Goal: Connect with others: Connect with others

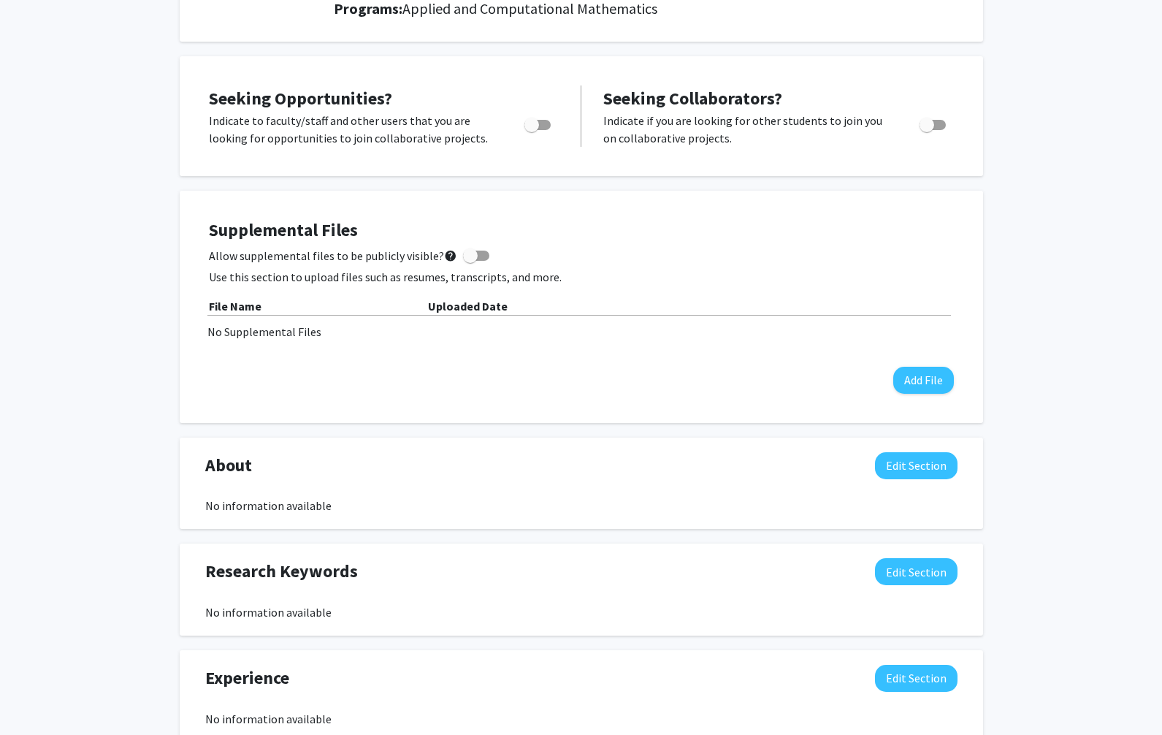
scroll to position [113, 0]
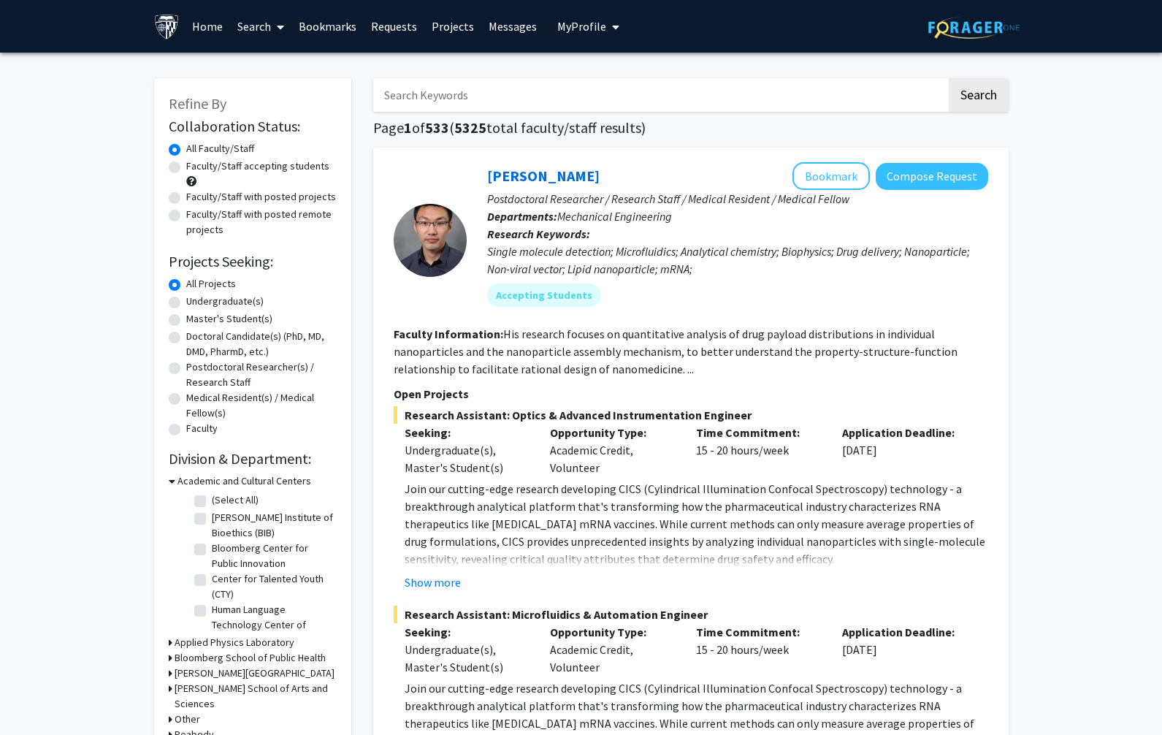
click at [515, 83] on input "Search Keywords" at bounding box center [659, 95] width 573 height 34
click at [977, 97] on button "Search" at bounding box center [978, 95] width 60 height 34
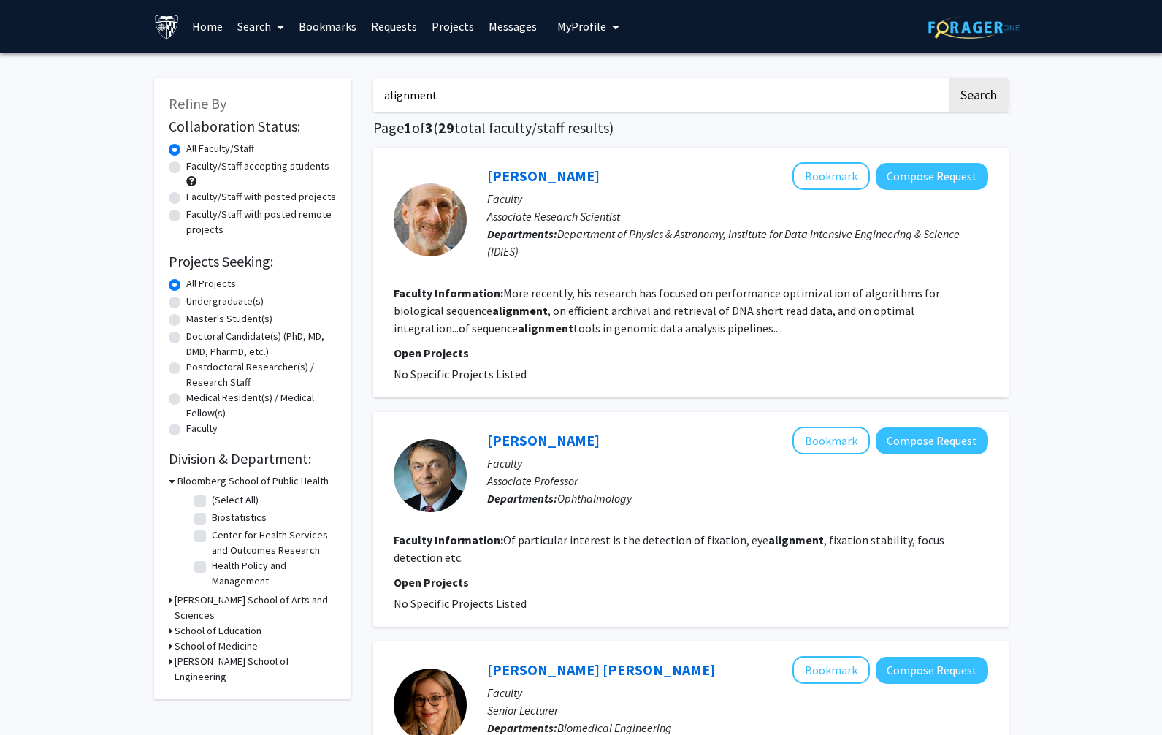
click at [417, 95] on input "alignment" at bounding box center [659, 95] width 573 height 34
click at [977, 97] on button "Search" at bounding box center [978, 95] width 60 height 34
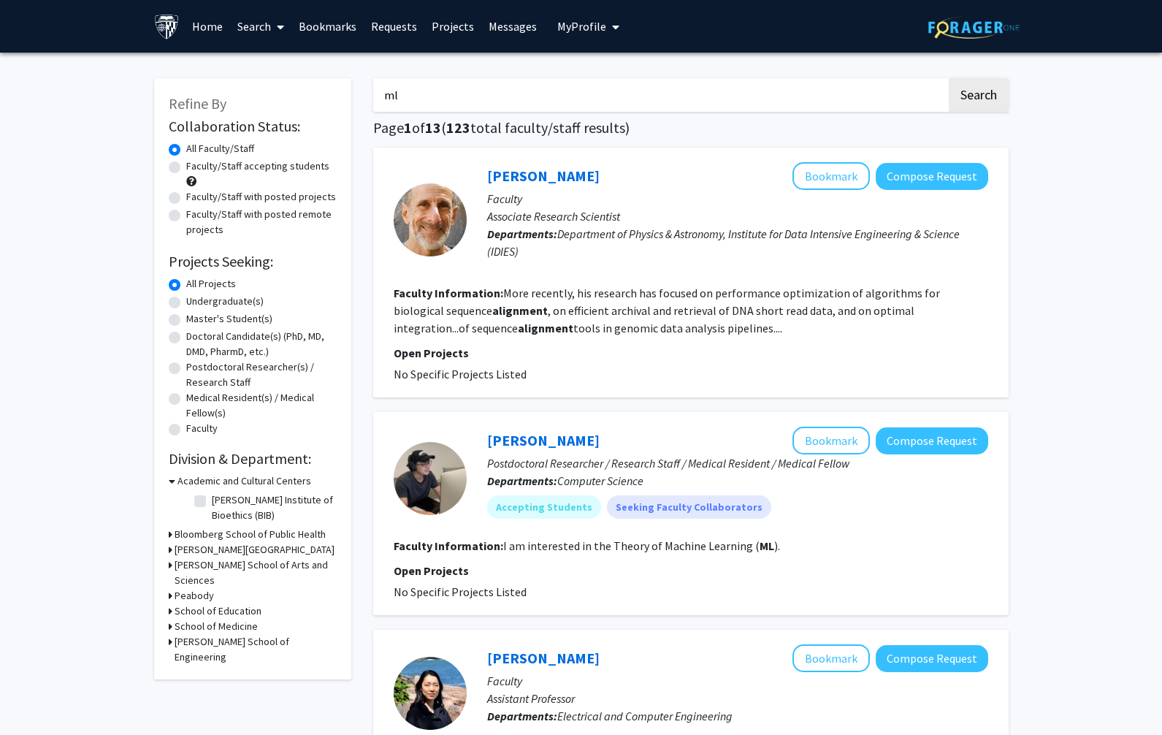
type input "m"
click at [977, 97] on button "Search" at bounding box center [978, 95] width 60 height 34
click at [421, 95] on input "ml alignment" at bounding box center [659, 95] width 573 height 34
click at [977, 97] on button "Search" at bounding box center [978, 95] width 60 height 34
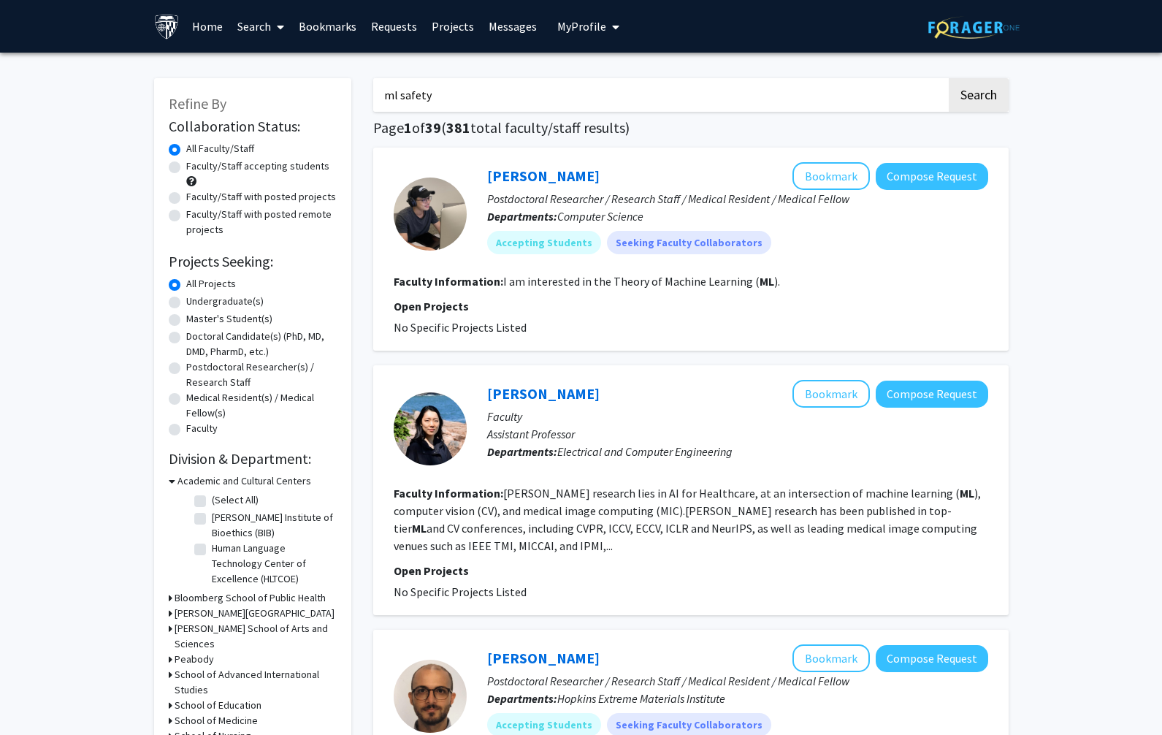
drag, startPoint x: 454, startPoint y: 93, endPoint x: 258, endPoint y: 93, distance: 196.4
type input "AI safety"
click at [977, 97] on button "Search" at bounding box center [978, 95] width 60 height 34
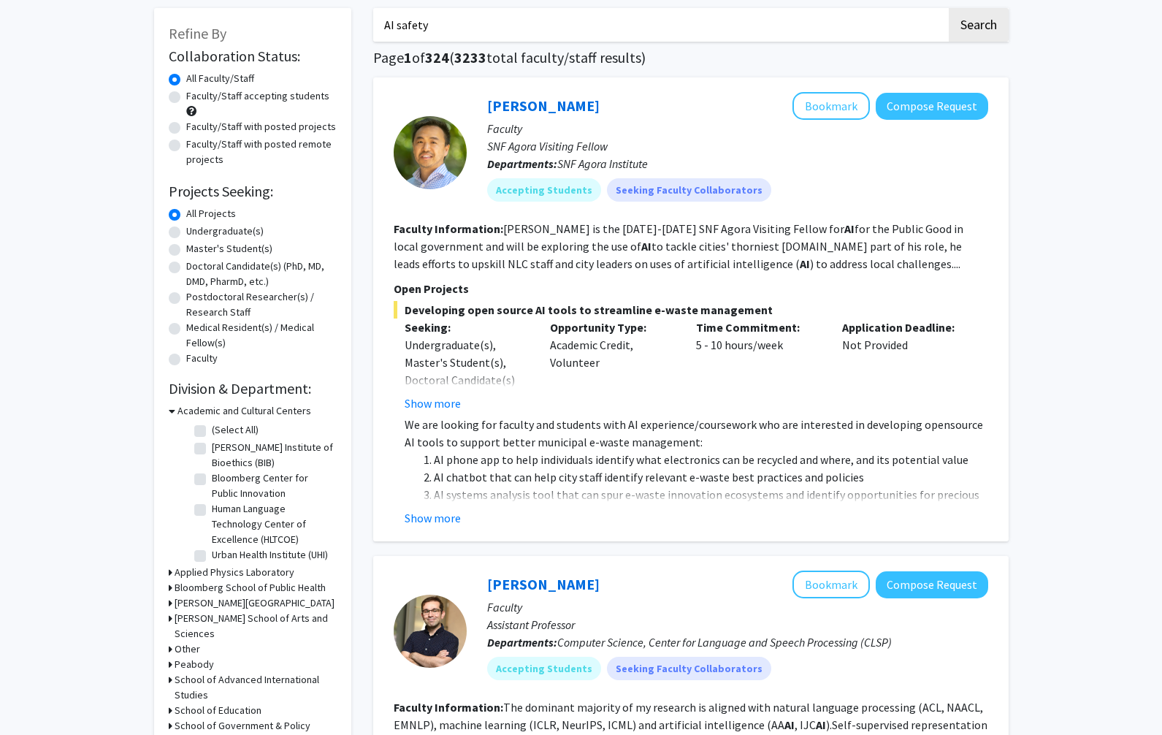
scroll to position [35, 0]
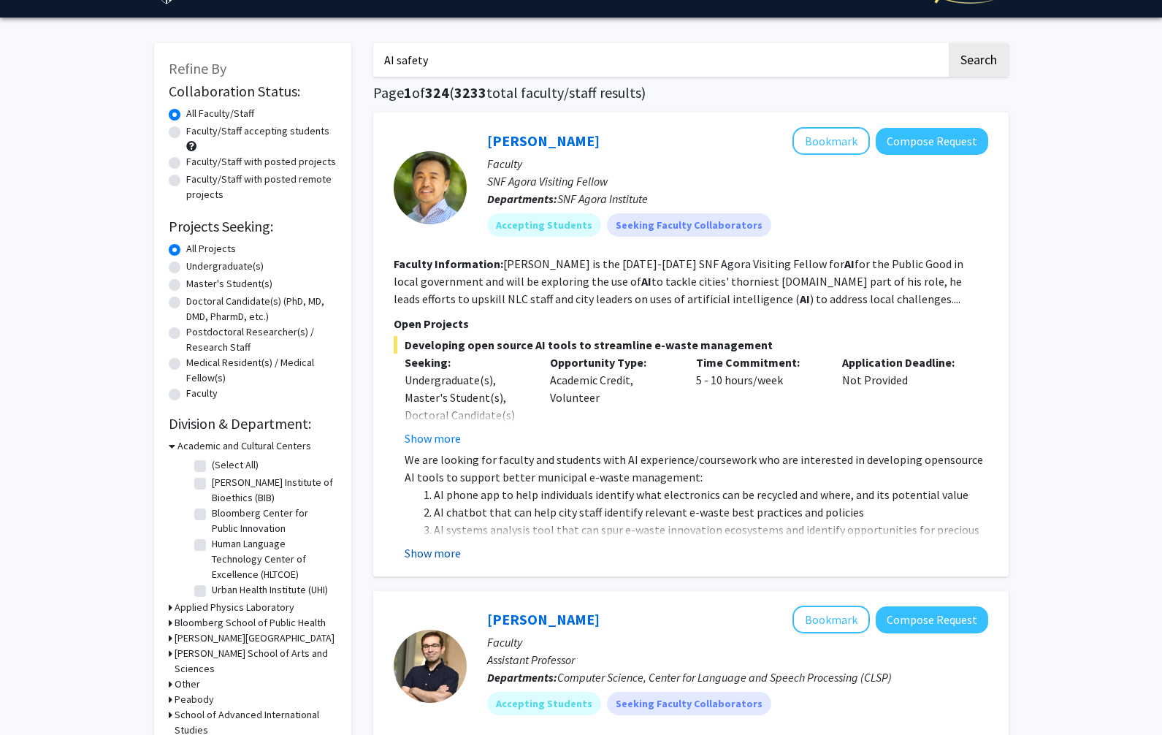
click at [440, 549] on button "Show more" at bounding box center [432, 553] width 56 height 18
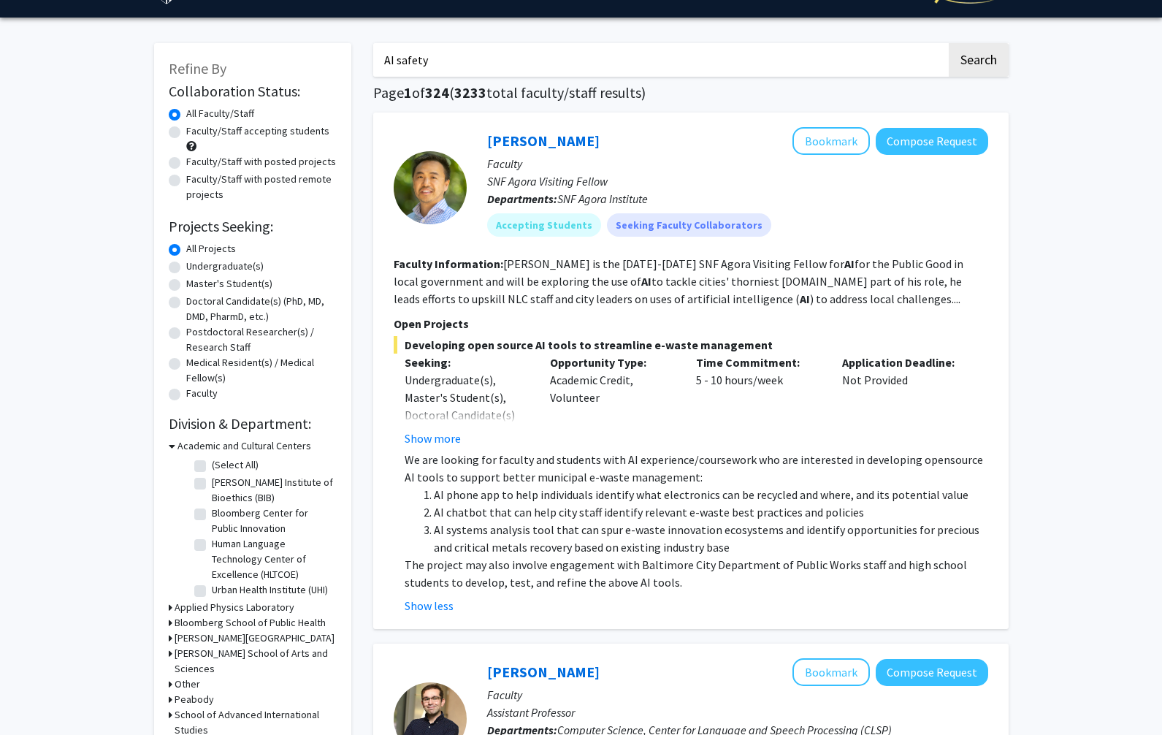
click at [500, 524] on li "AI systems analysis tool that can spur e-waste innovation ecosystems and identi…" at bounding box center [711, 538] width 554 height 35
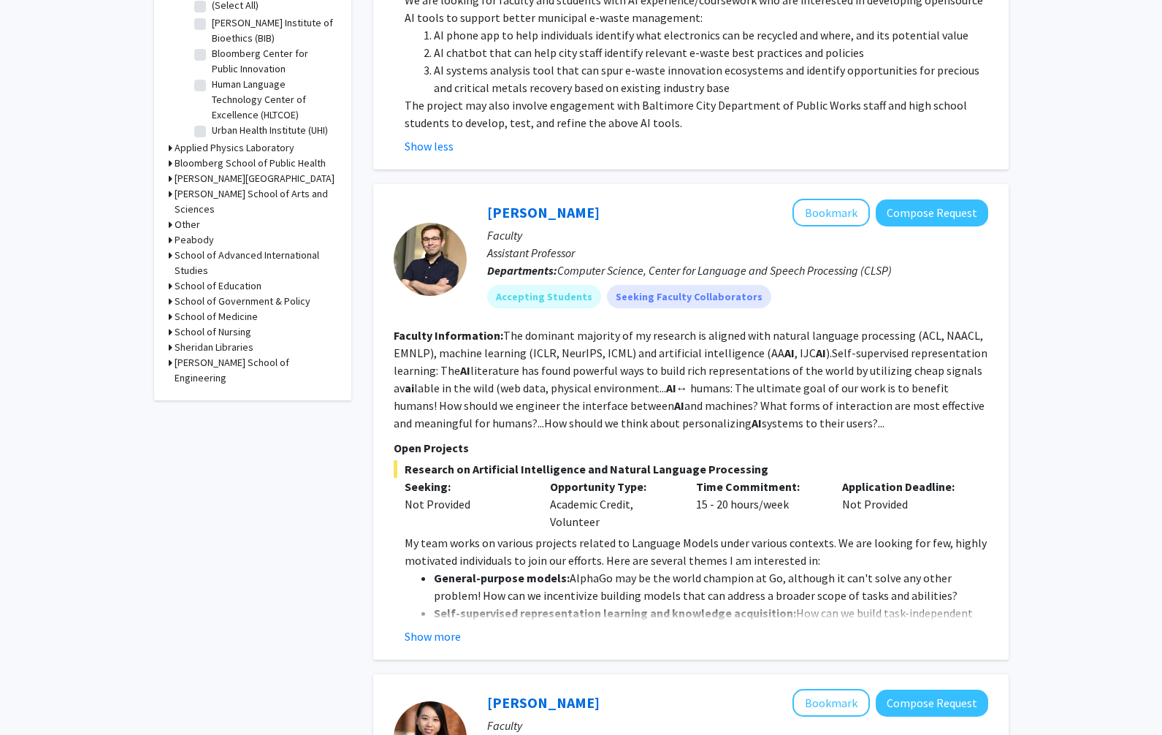
scroll to position [514, 0]
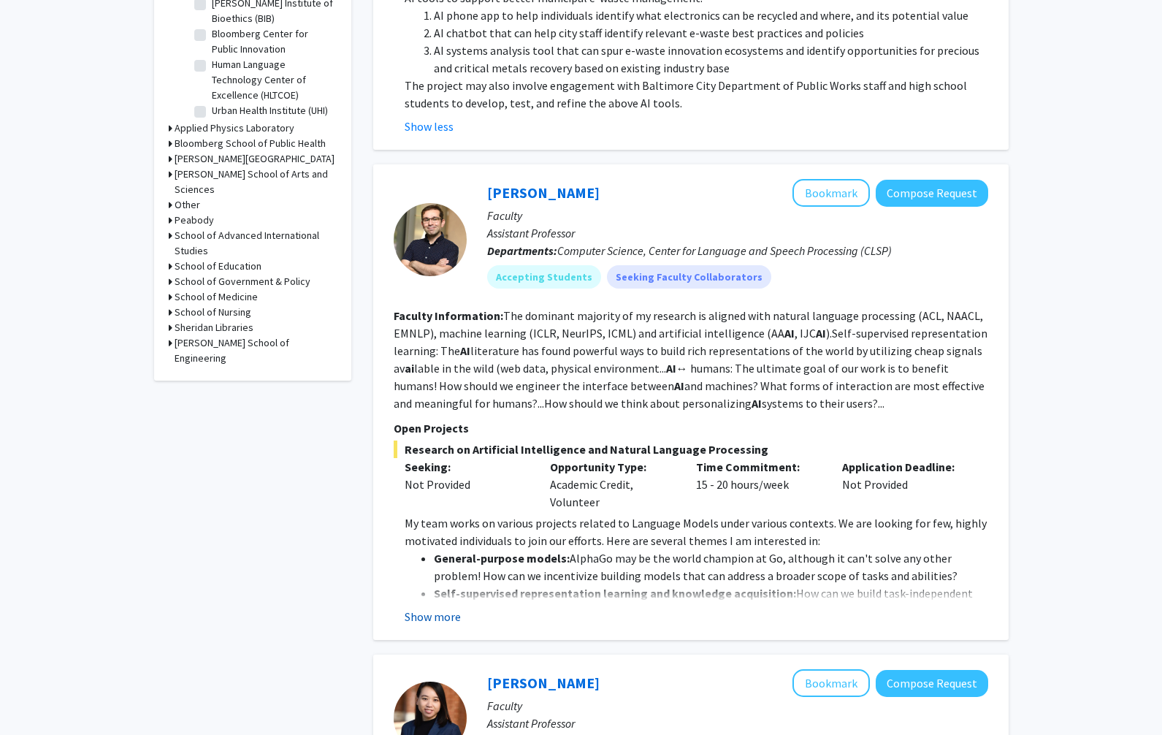
click at [451, 613] on button "Show more" at bounding box center [432, 616] width 56 height 18
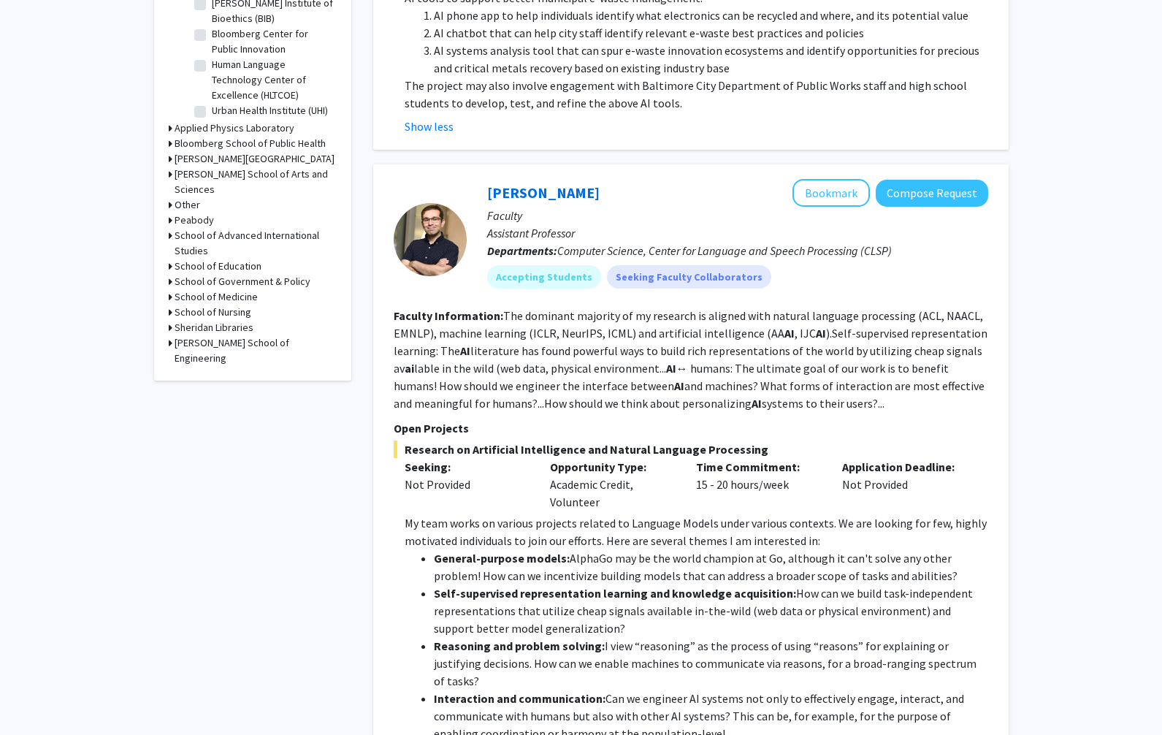
click at [553, 568] on li "General-purpose models: AlphaGo may be the world champion at Go, although it ca…" at bounding box center [711, 566] width 554 height 35
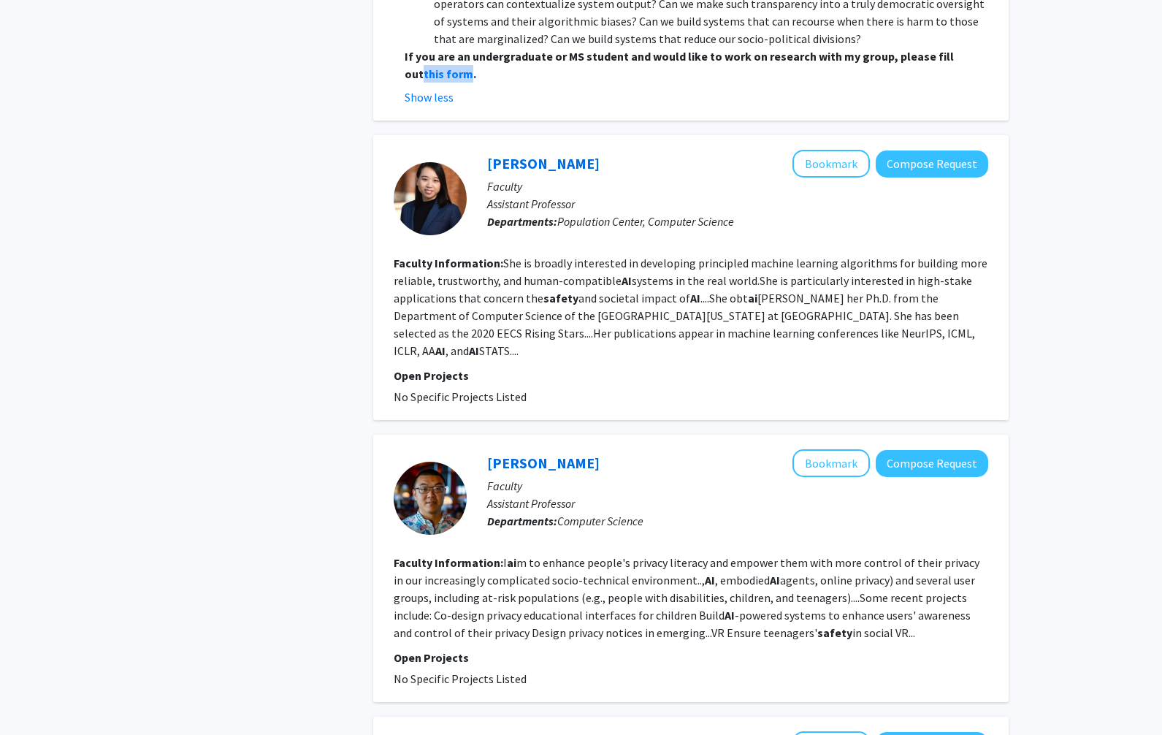
scroll to position [1273, 0]
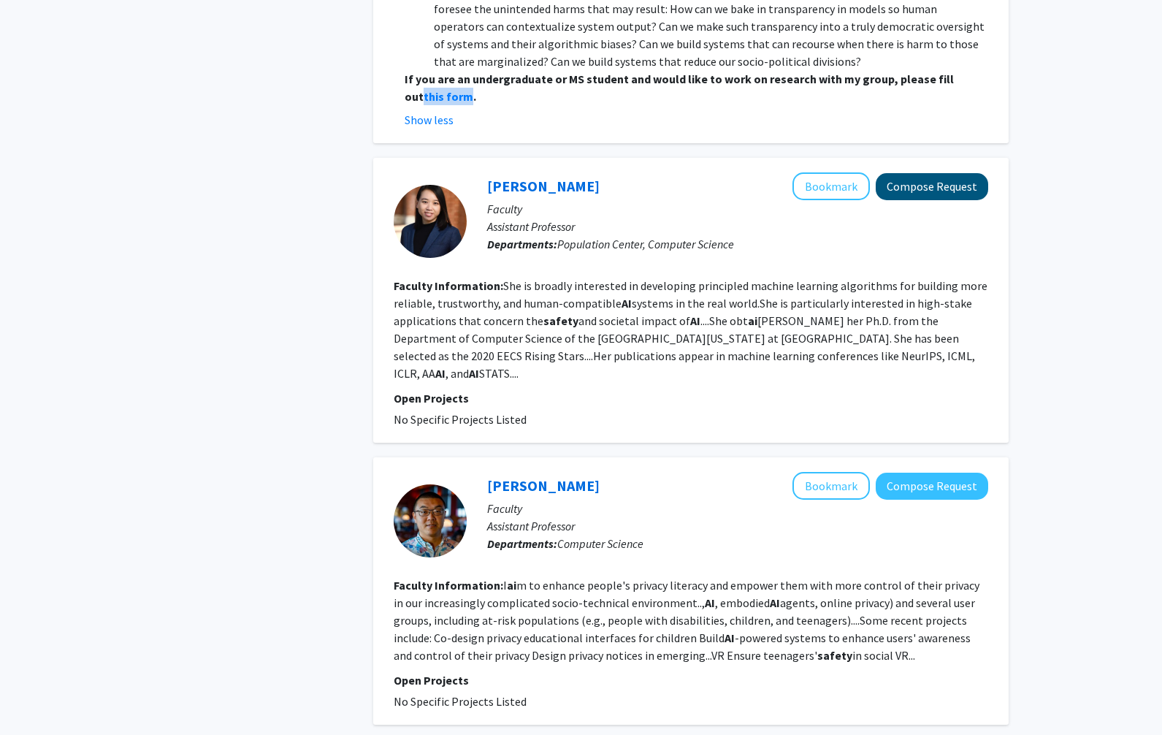
click at [921, 173] on button "Compose Request" at bounding box center [931, 186] width 112 height 27
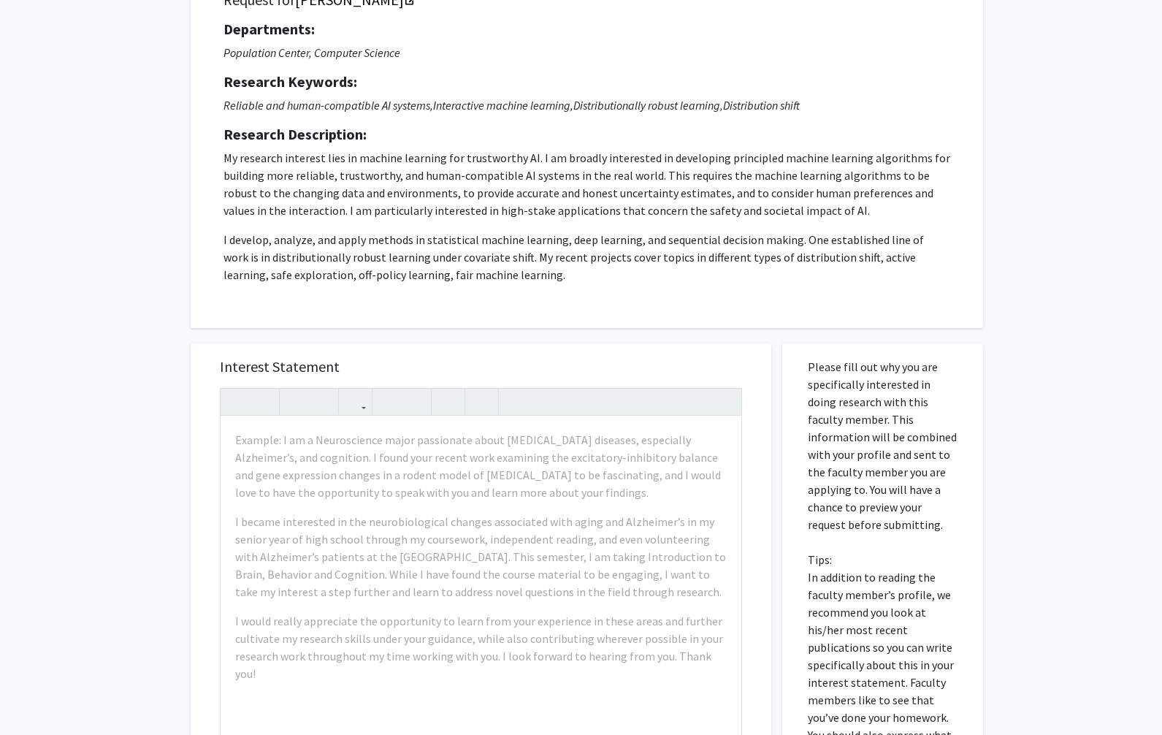
scroll to position [134, 0]
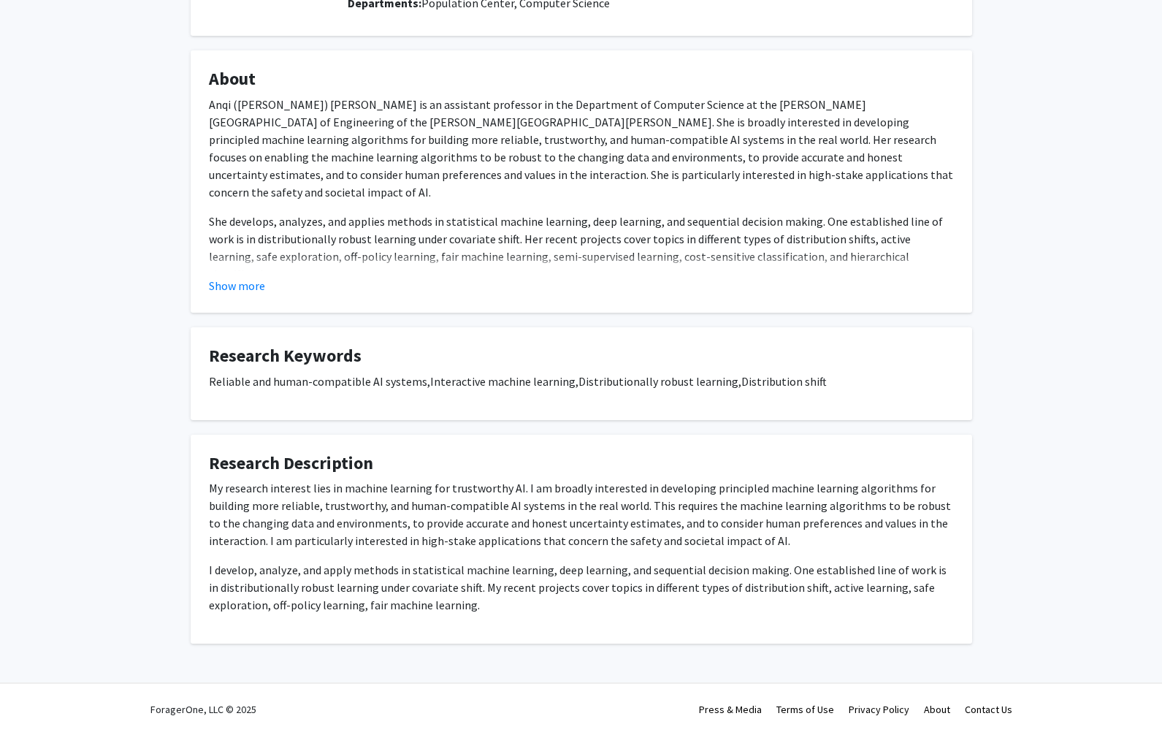
scroll to position [192, 0]
